Goal: Task Accomplishment & Management: Manage account settings

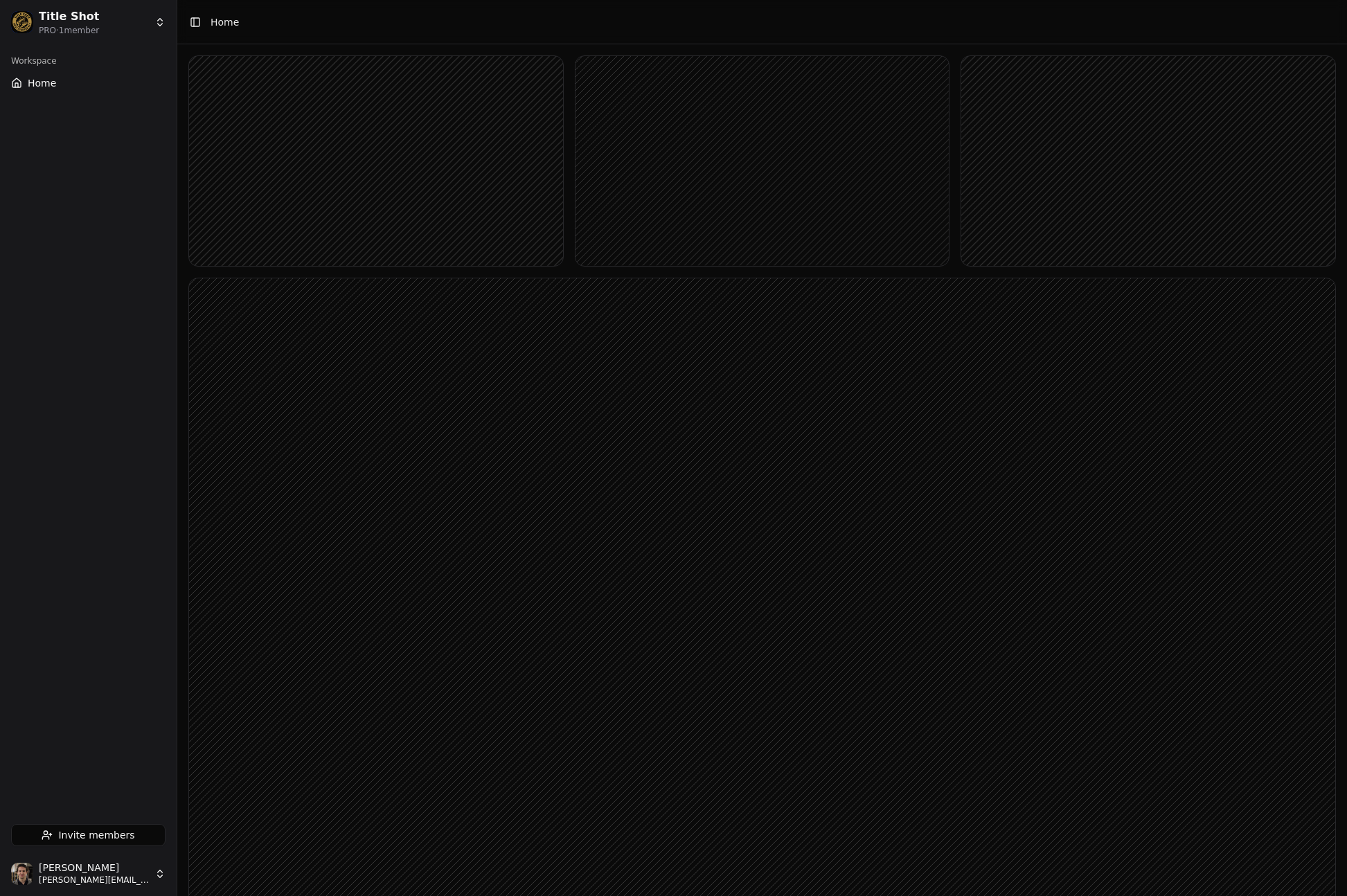
click at [149, 29] on html "Title Shot PRO · 1 member Workspace Home Invite members [PERSON_NAME] [PERSON_N…" at bounding box center [673, 480] width 1347 height 962
click at [114, 872] on html "Title Shot PRO · 1 member Workspace Home Invite members Jonathan Beurel jonatha…" at bounding box center [673, 480] width 1347 height 962
click at [116, 873] on html "Title Shot PRO · 1 member Workspace Home Invite members Jonathan Beurel jonatha…" at bounding box center [673, 480] width 1347 height 962
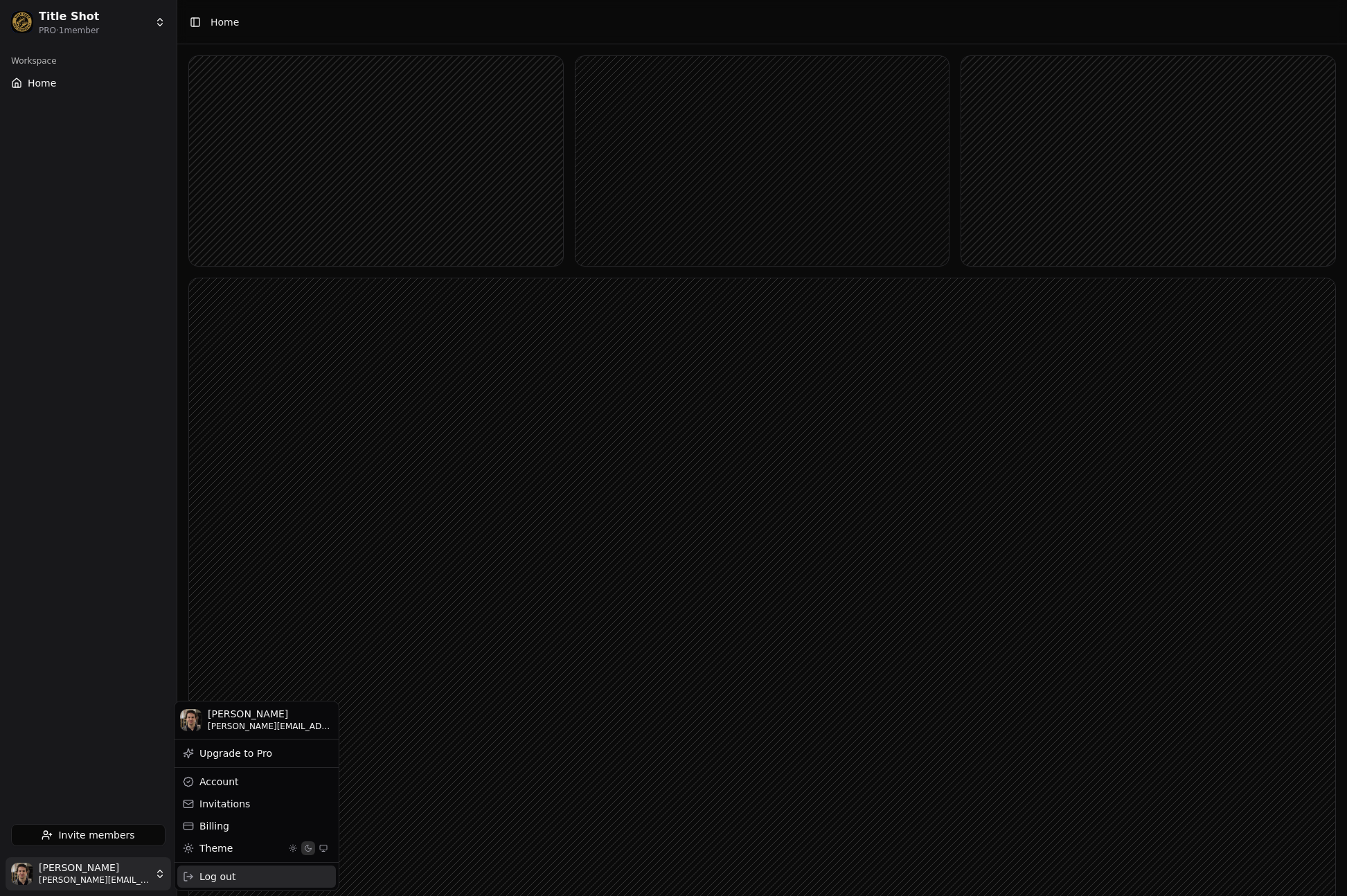
click at [212, 875] on div "Log out" at bounding box center [255, 876] width 158 height 23
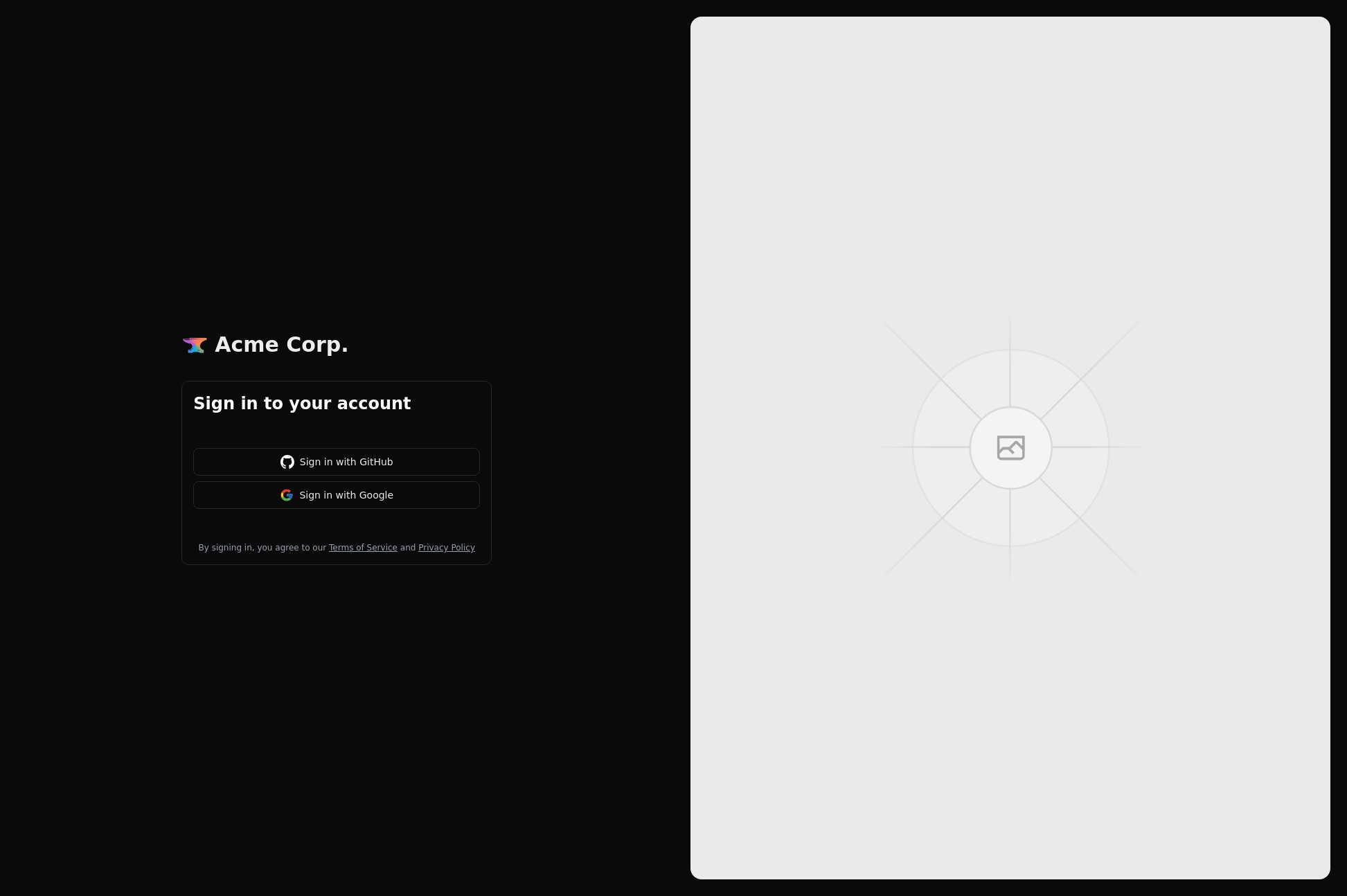
click at [312, 497] on button "Sign in with Google" at bounding box center [337, 495] width 287 height 28
